Goal: Check status: Check status

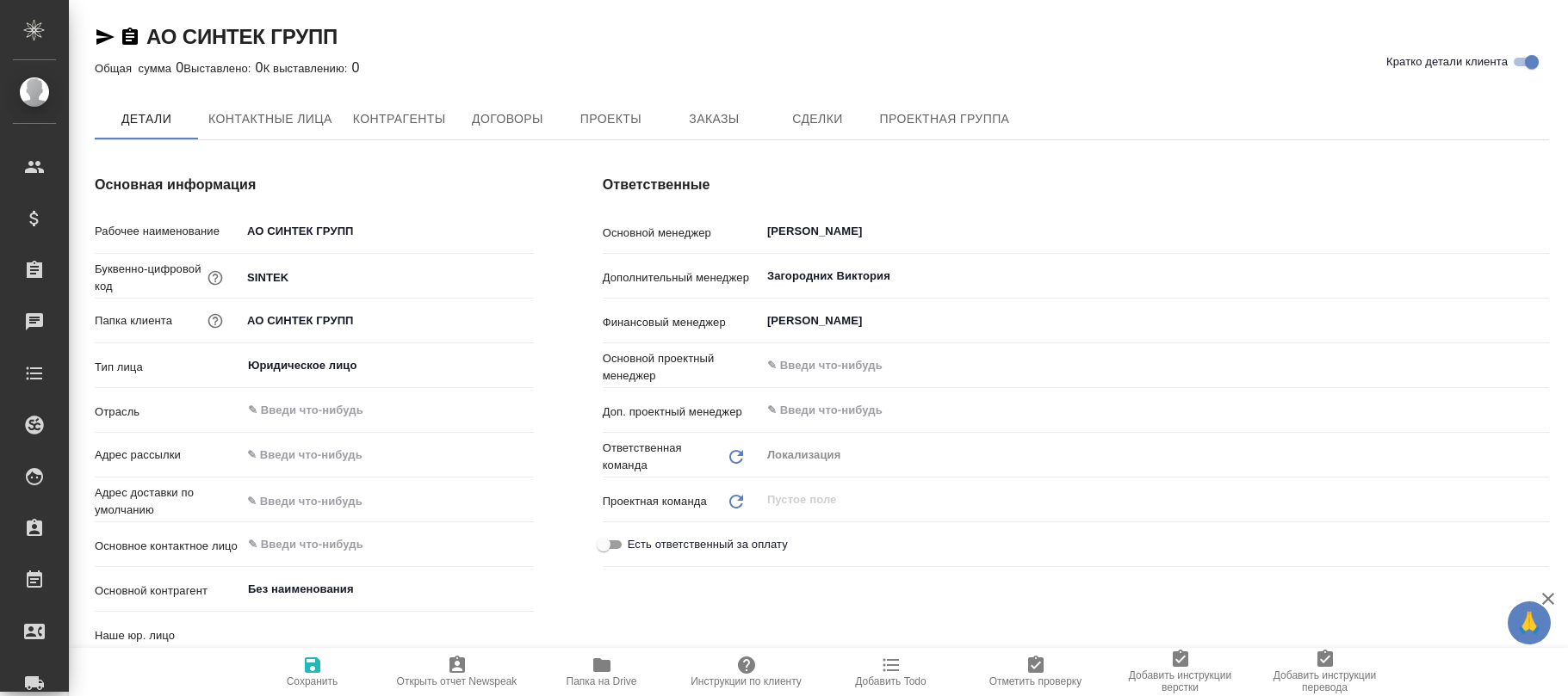
type input "(AU) Общество с ограниченной ответственностью "АЛС""
click at [491, 122] on span "Договоры" at bounding box center [506, 120] width 82 height 21
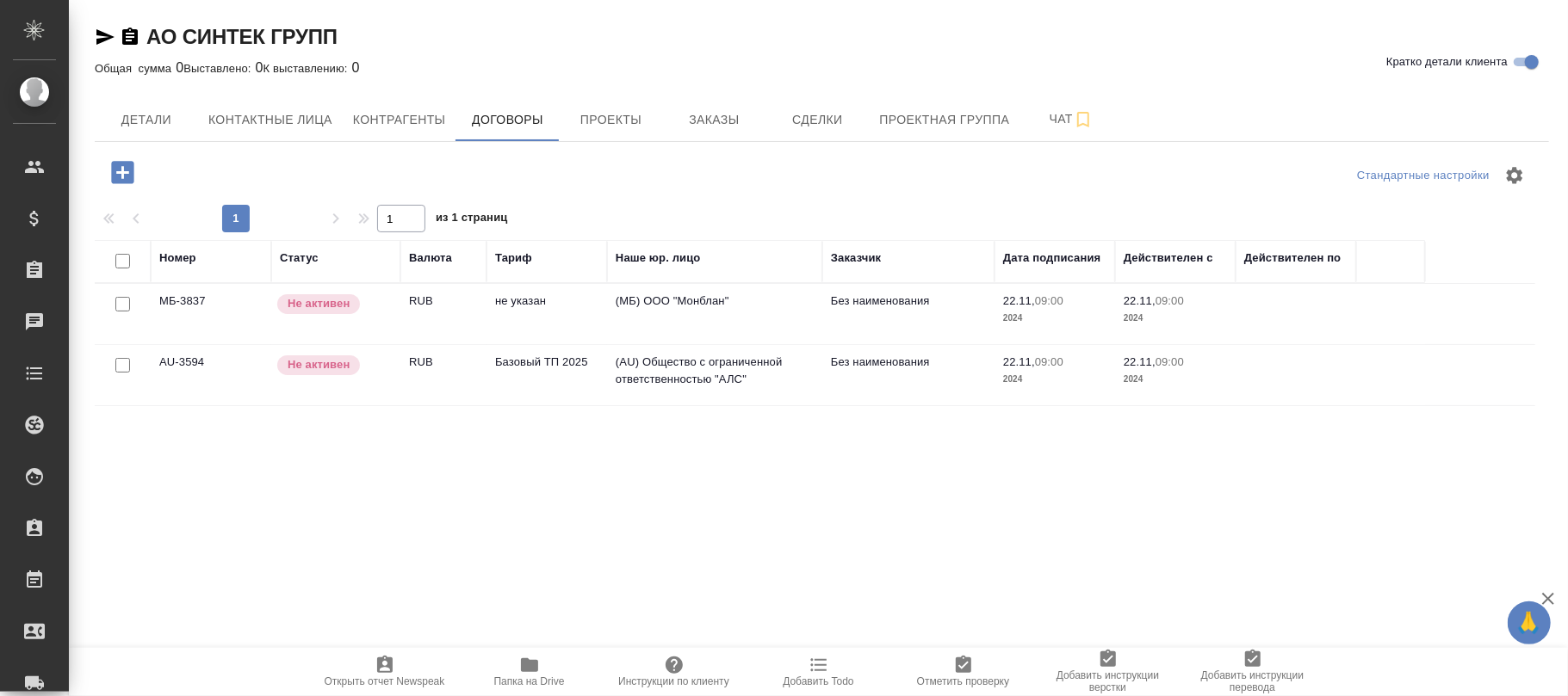
click at [535, 373] on td "Базовый ТП 2025" at bounding box center [547, 375] width 121 height 60
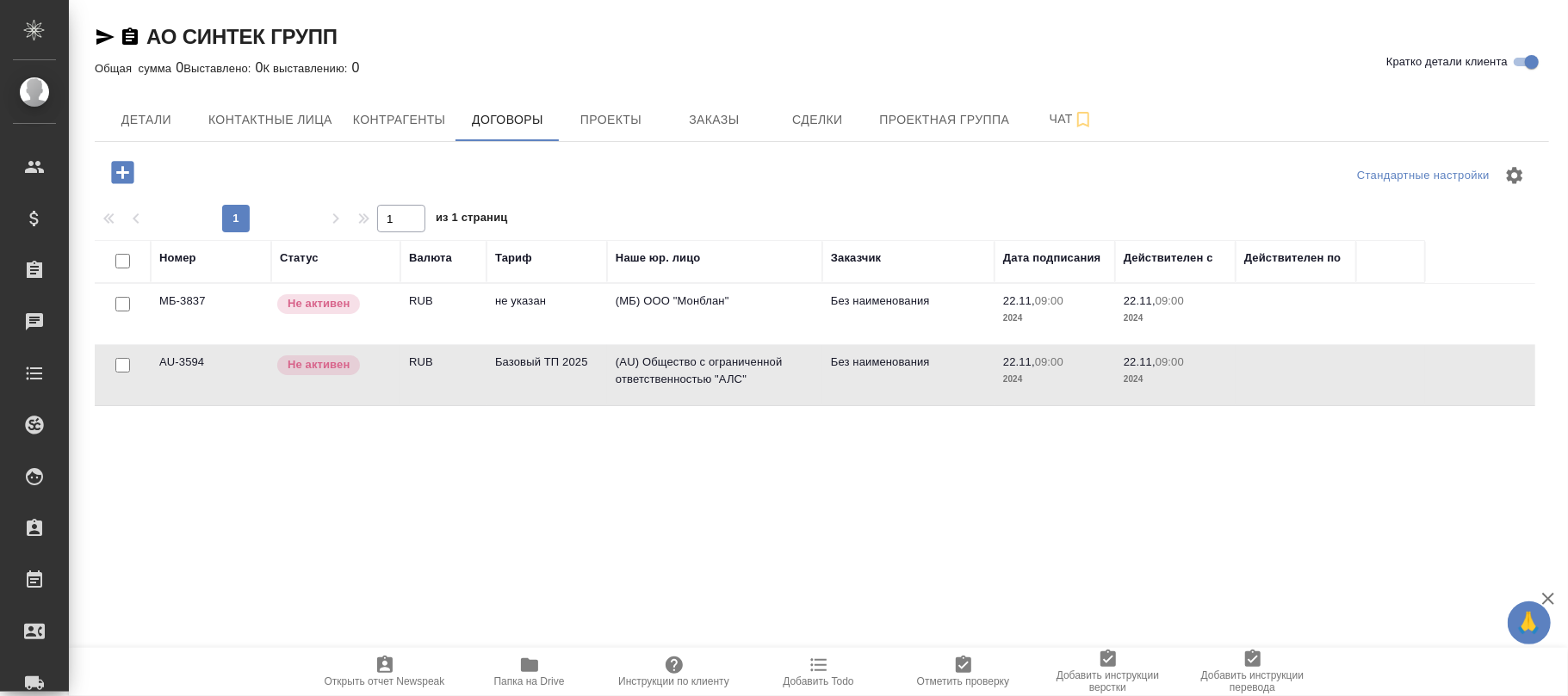
click at [535, 373] on td "Базовый ТП 2025" at bounding box center [547, 375] width 121 height 60
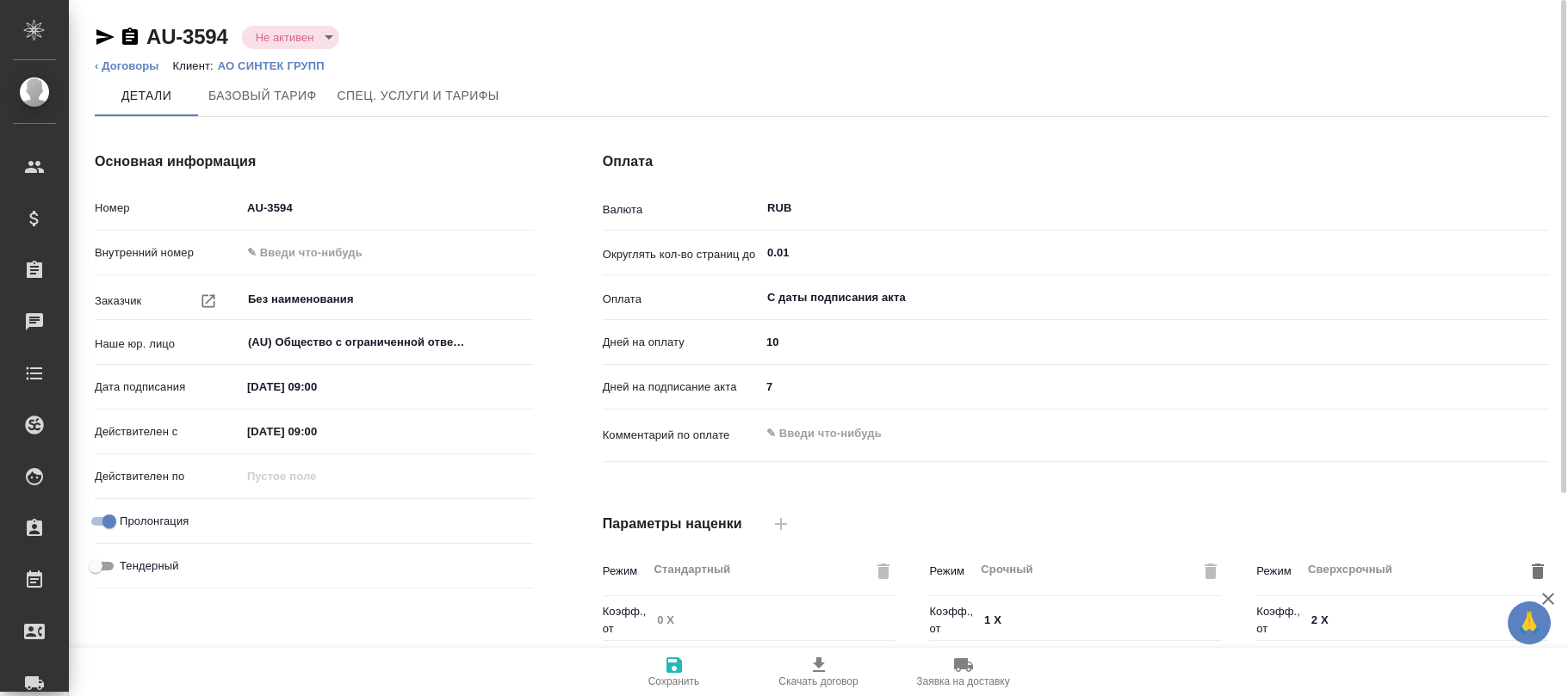
type input "Базовый ТП 2025"
type input "Стандартный шаблон - 30-70-100 - ВЫБЕРИ МЕНЯ!"
click at [293, 42] on body "🙏 .cls-1 fill:#fff; AWATERA Фокина Наталья n.fokina Клиенты Спецификации Заказы…" at bounding box center [784, 348] width 1568 height 696
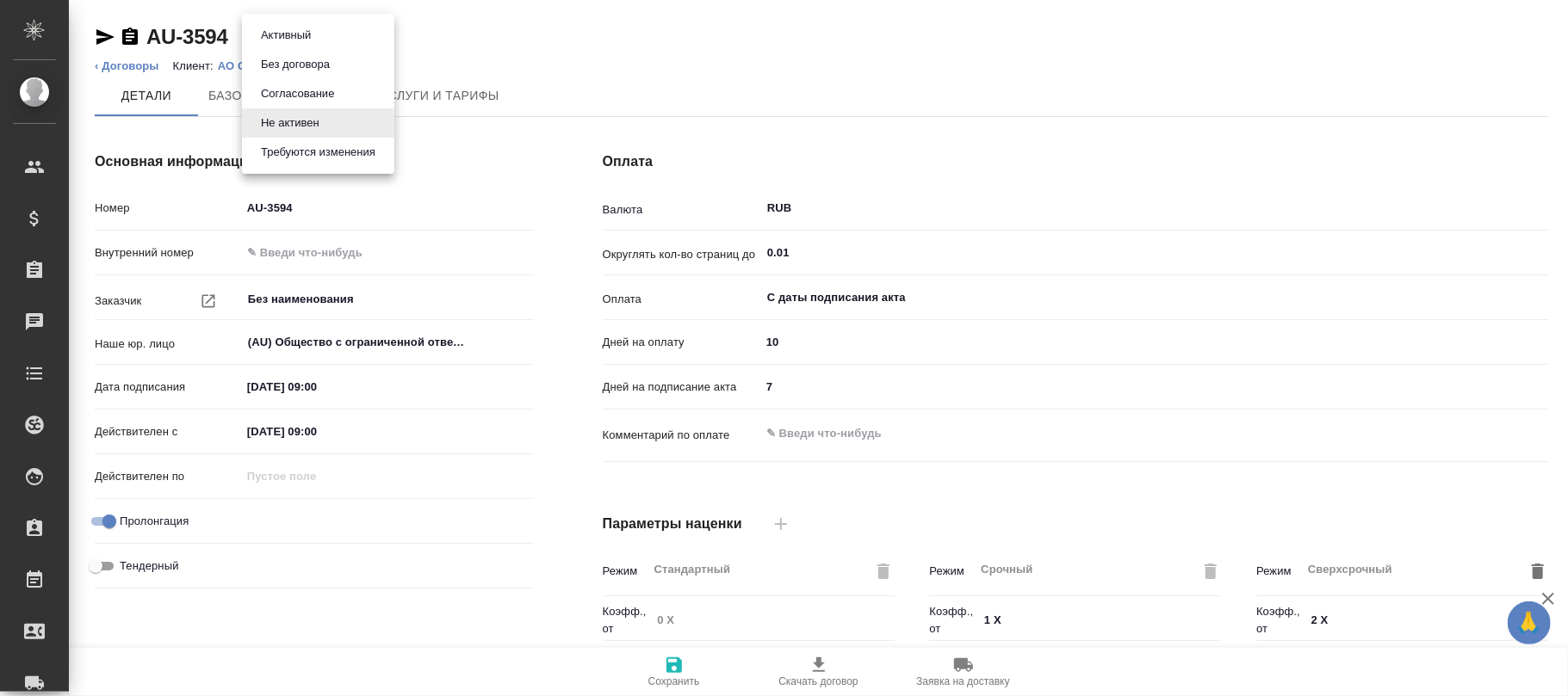
drag, startPoint x: 301, startPoint y: 36, endPoint x: 363, endPoint y: 194, distance: 169.7
click at [301, 35] on button "Активный" at bounding box center [286, 36] width 60 height 19
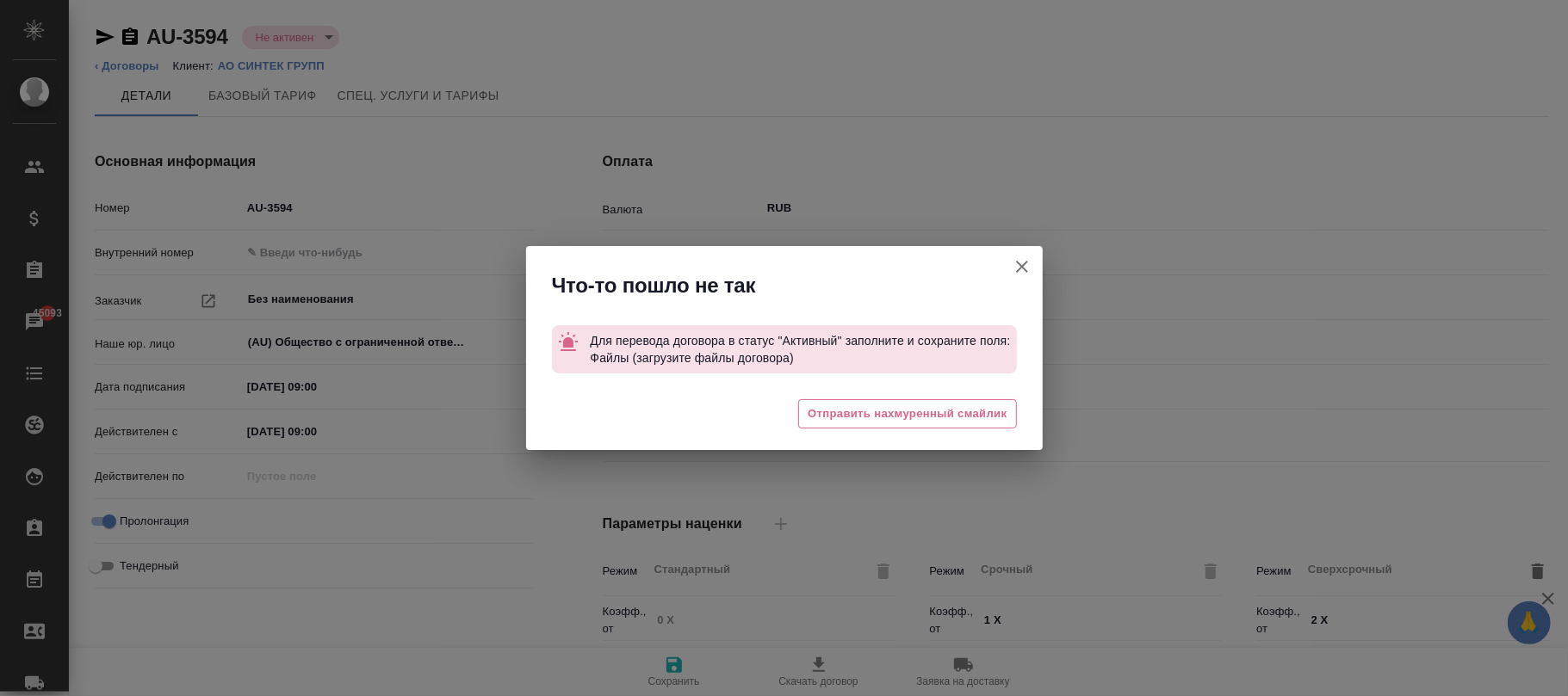
click at [1024, 262] on icon "button" at bounding box center [1022, 267] width 21 height 21
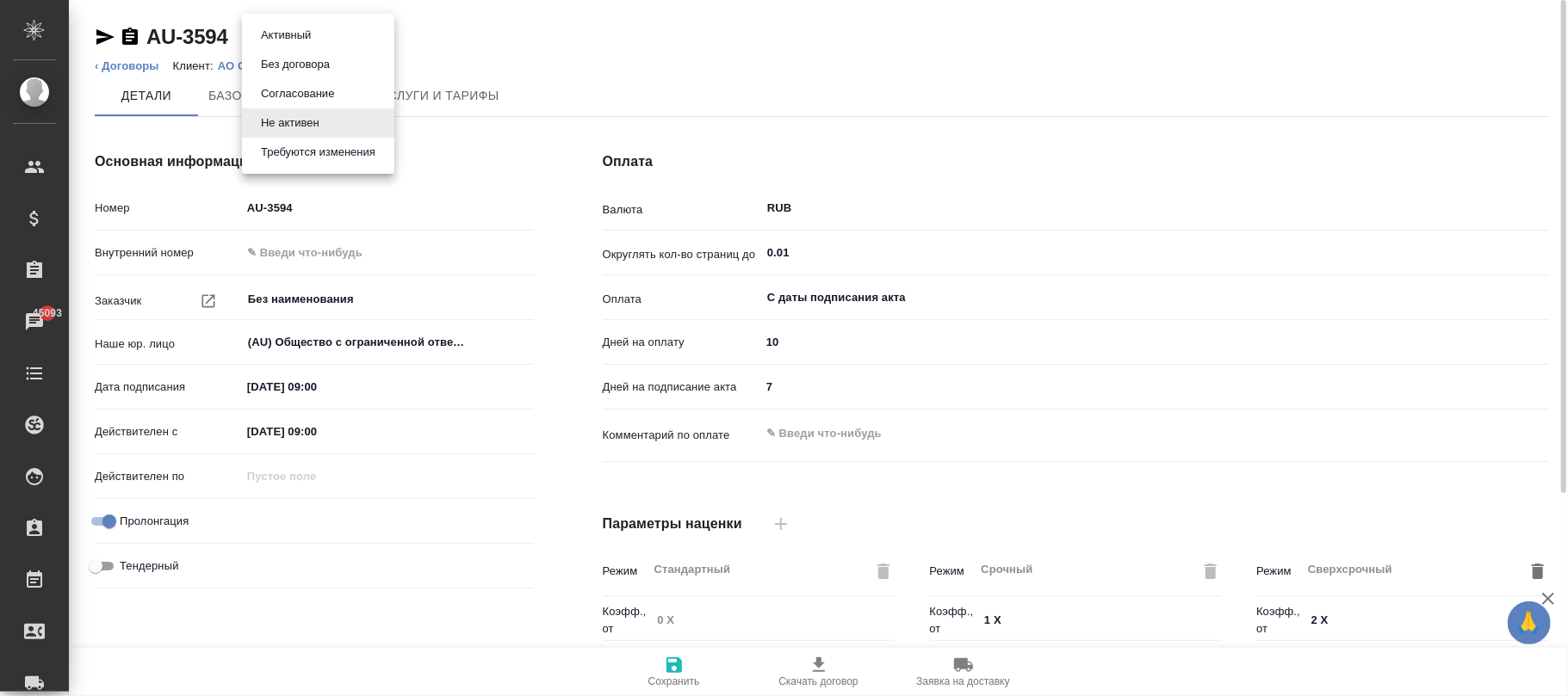
click at [305, 38] on body "🙏 .cls-1 fill:#fff; AWATERA Фокина Наталья n.fokina Клиенты Спецификации Заказы…" at bounding box center [784, 348] width 1568 height 696
drag, startPoint x: 287, startPoint y: 31, endPoint x: 854, endPoint y: 388, distance: 670.0
click at [298, 38] on button "Активный" at bounding box center [286, 36] width 60 height 19
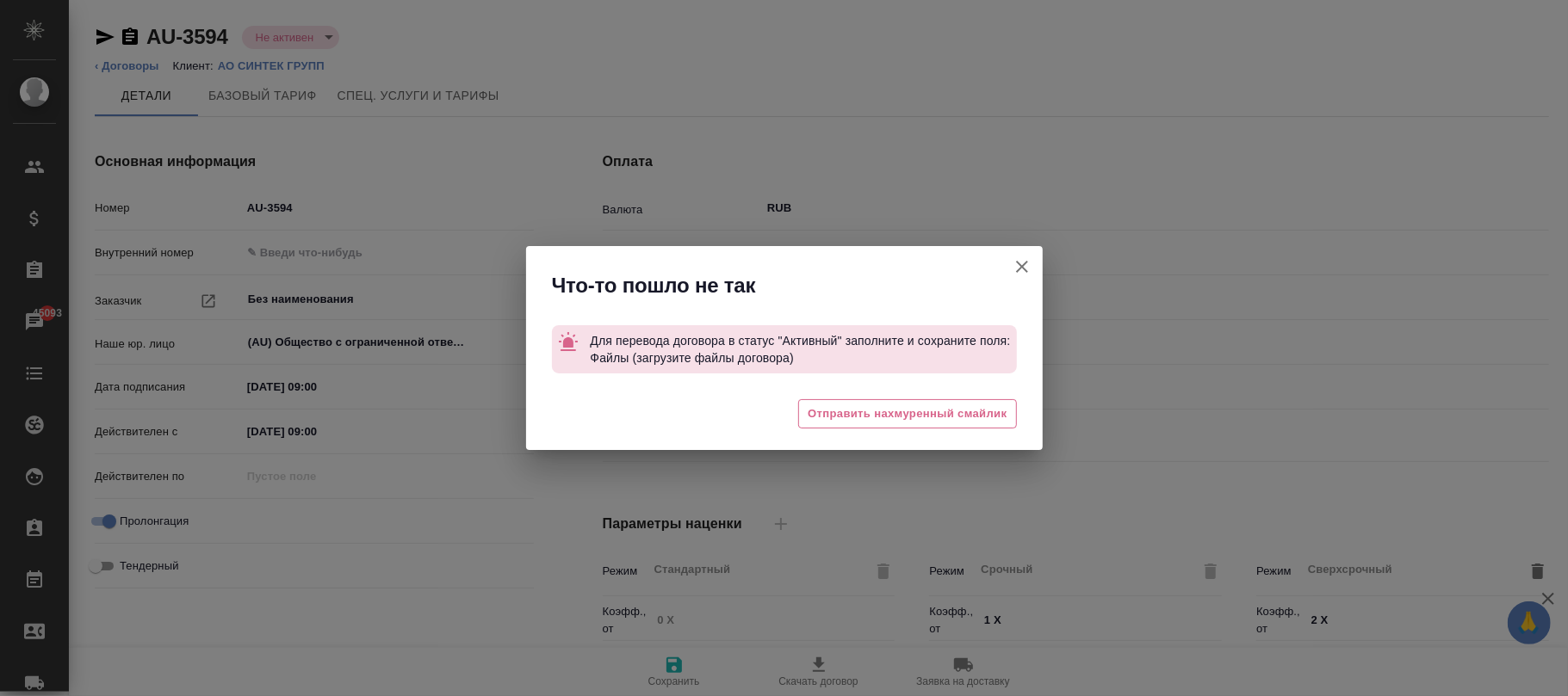
click at [1028, 268] on icon "button" at bounding box center [1022, 267] width 21 height 21
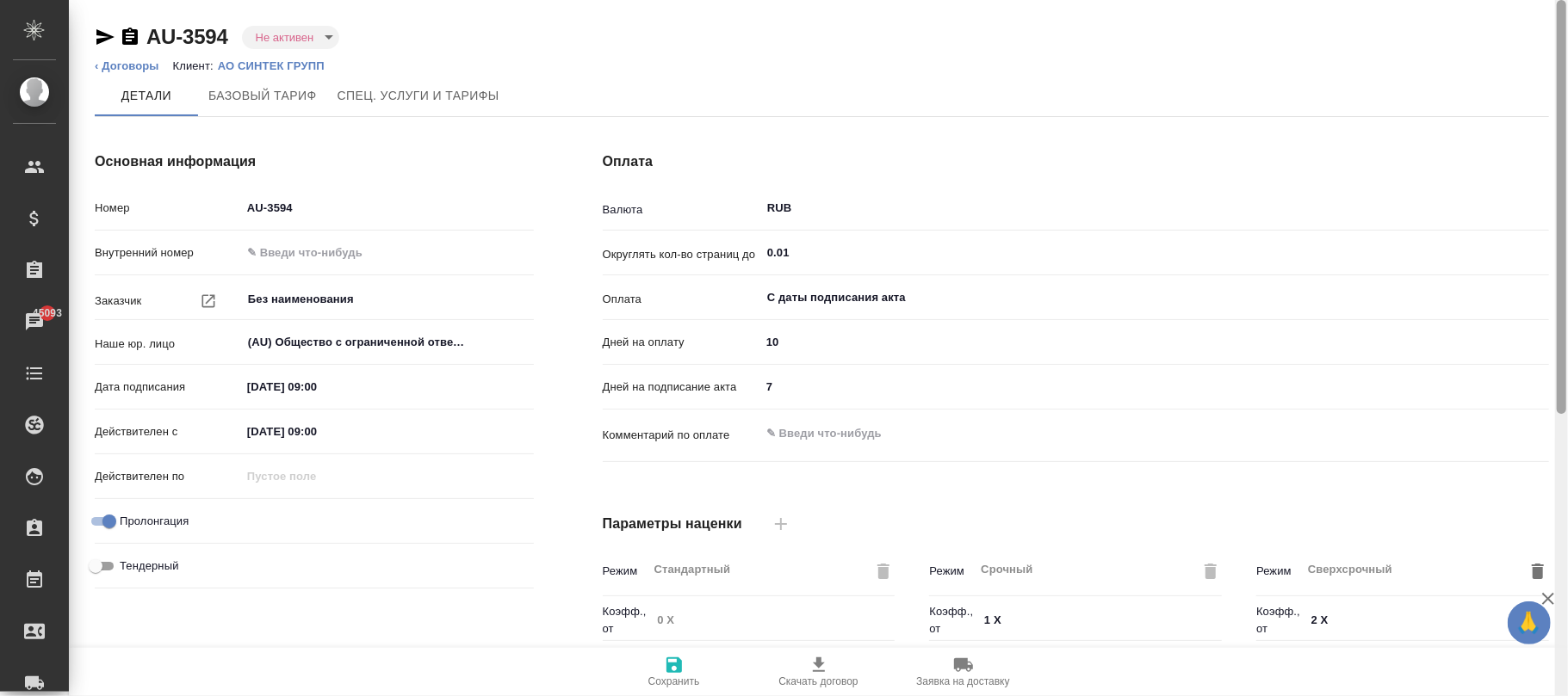
drag, startPoint x: 1564, startPoint y: 333, endPoint x: 1519, endPoint y: -139, distance: 474.1
click at [1519, 0] on html "🙏 .cls-1 fill:#fff; AWATERA Фокина Наталья n.fokina Клиенты Спецификации Заказы…" at bounding box center [784, 348] width 1568 height 696
click at [269, 63] on p "АО СИНТЕК ГРУПП" at bounding box center [278, 66] width 120 height 13
